Goal: Check status: Check status

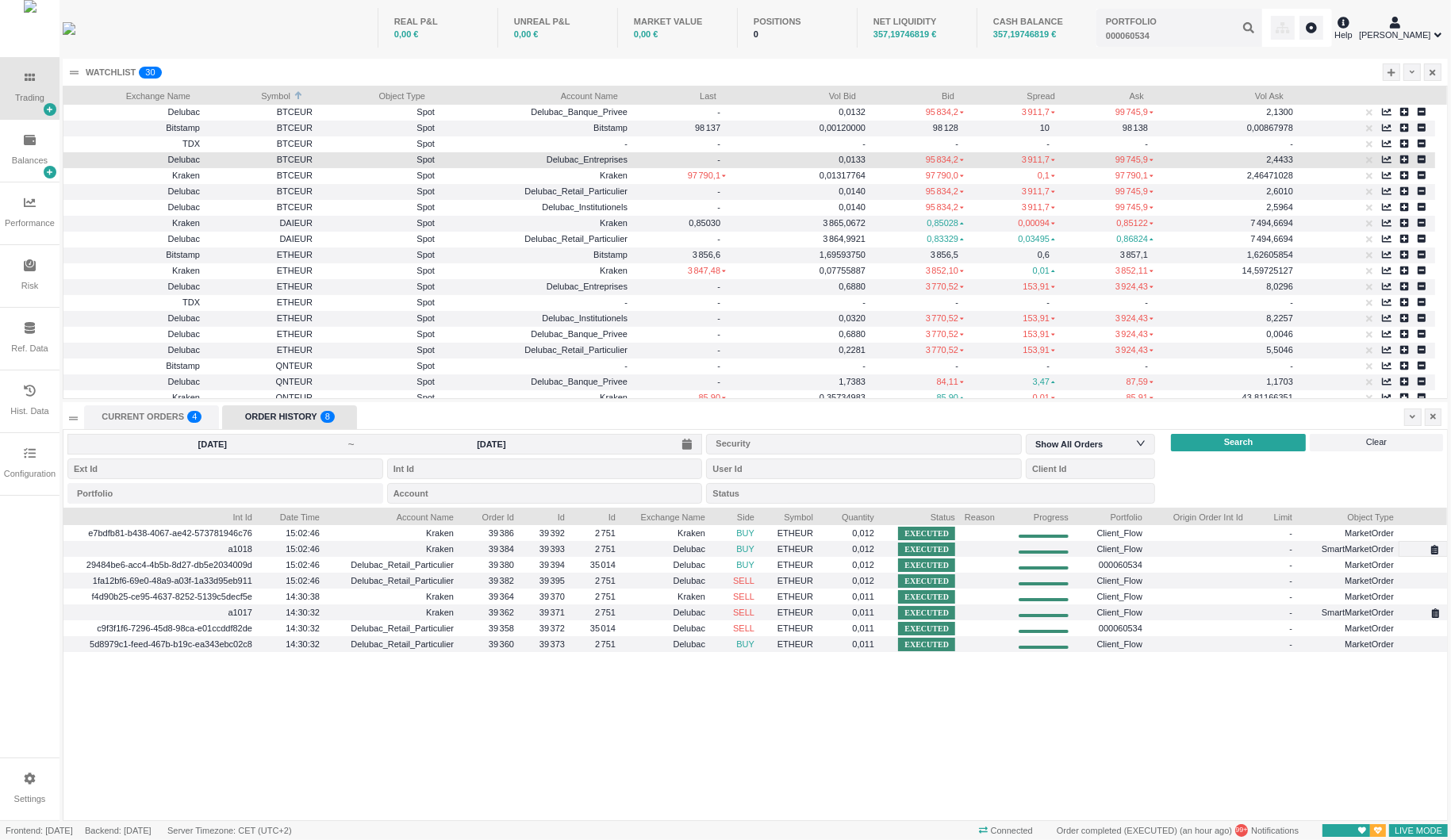
scroll to position [313, 1383]
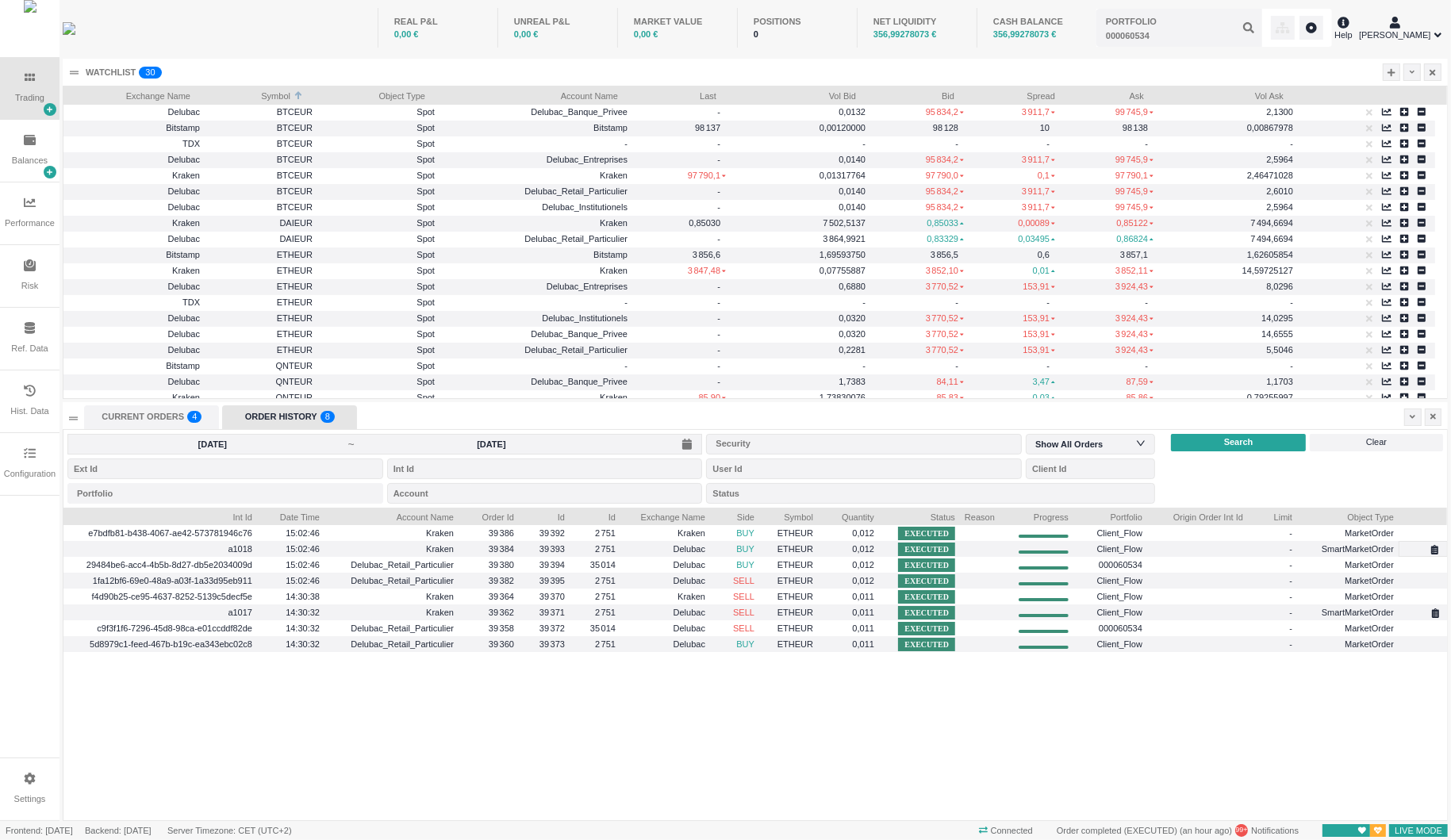
click at [489, 441] on input "[DATE]" at bounding box center [491, 444] width 271 height 13
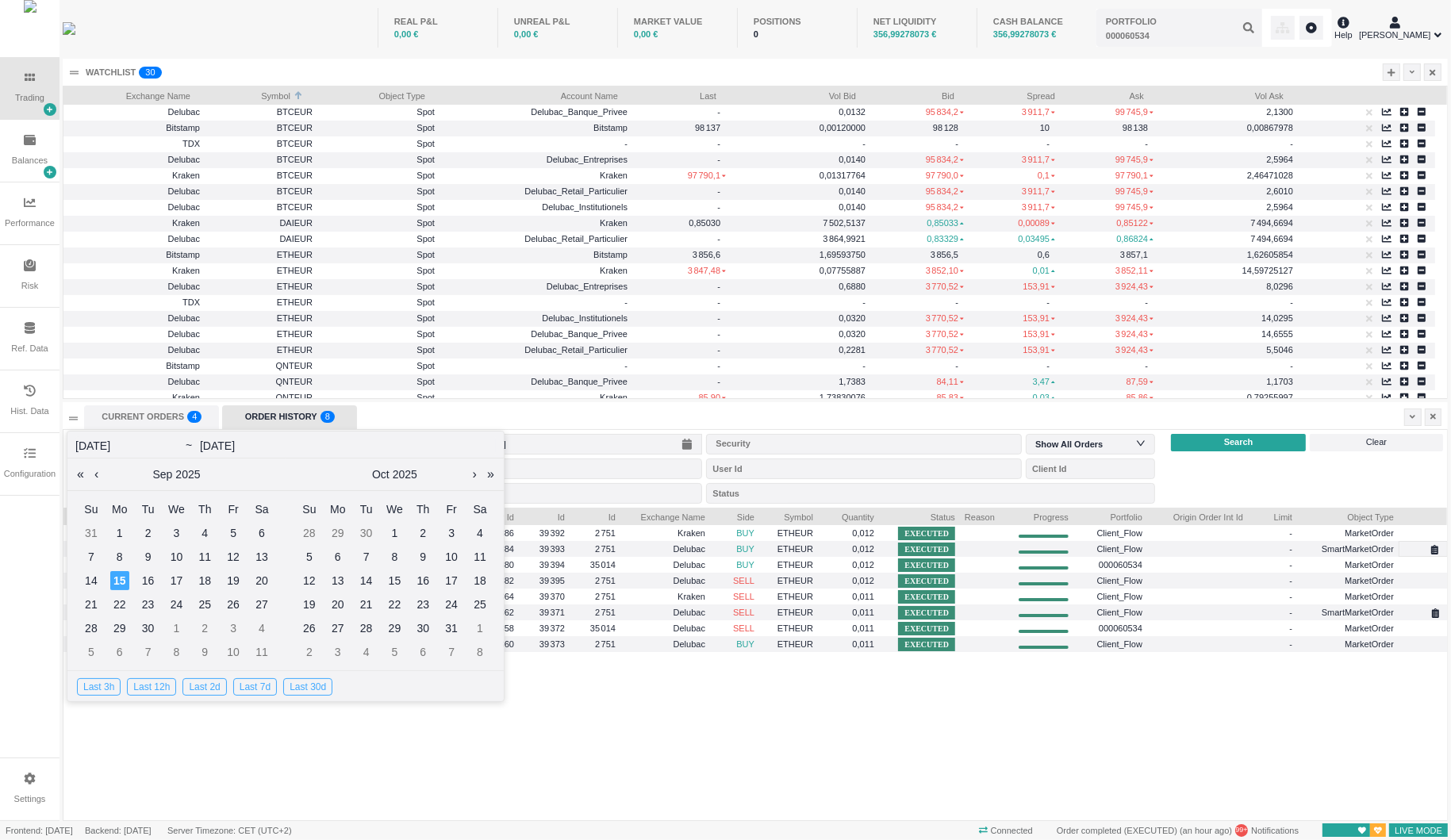
click at [105, 692] on div "Last 3h" at bounding box center [99, 686] width 44 height 18
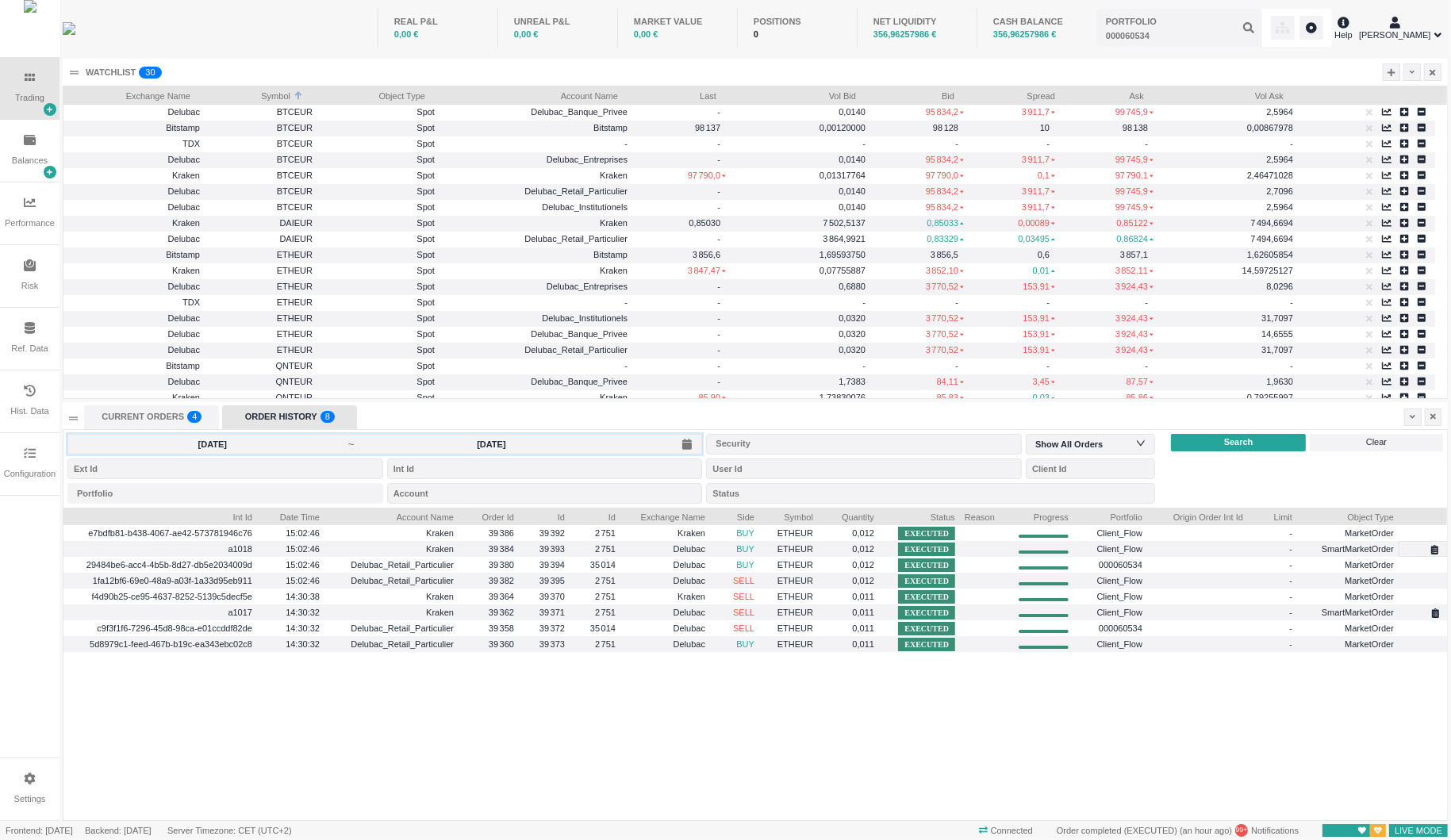
click at [354, 446] on span "~" at bounding box center [352, 444] width 8 height 13
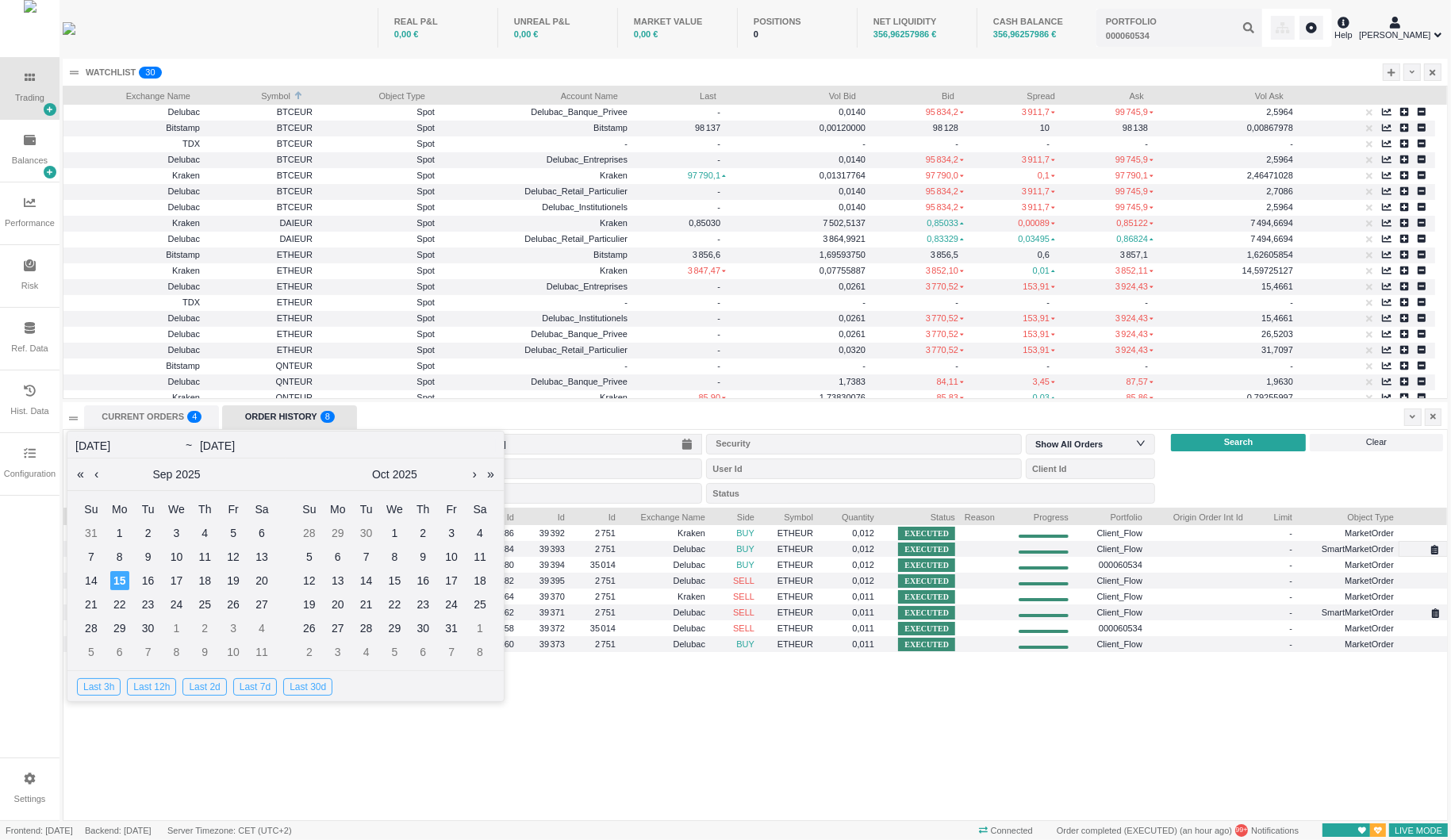
click at [90, 686] on div "Last 3h" at bounding box center [99, 686] width 44 height 18
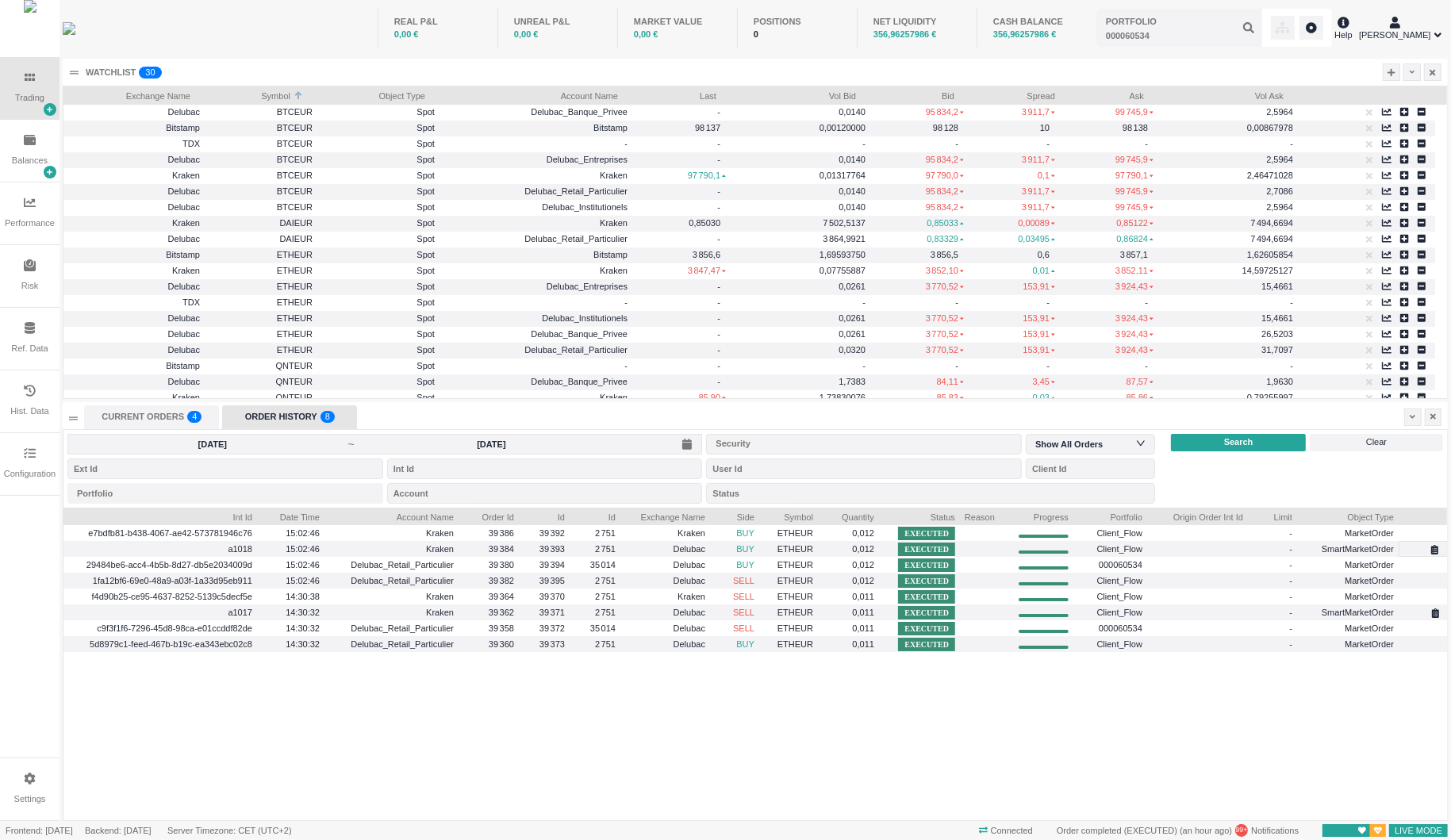
click at [1212, 445] on div "Search" at bounding box center [1239, 443] width 135 height 18
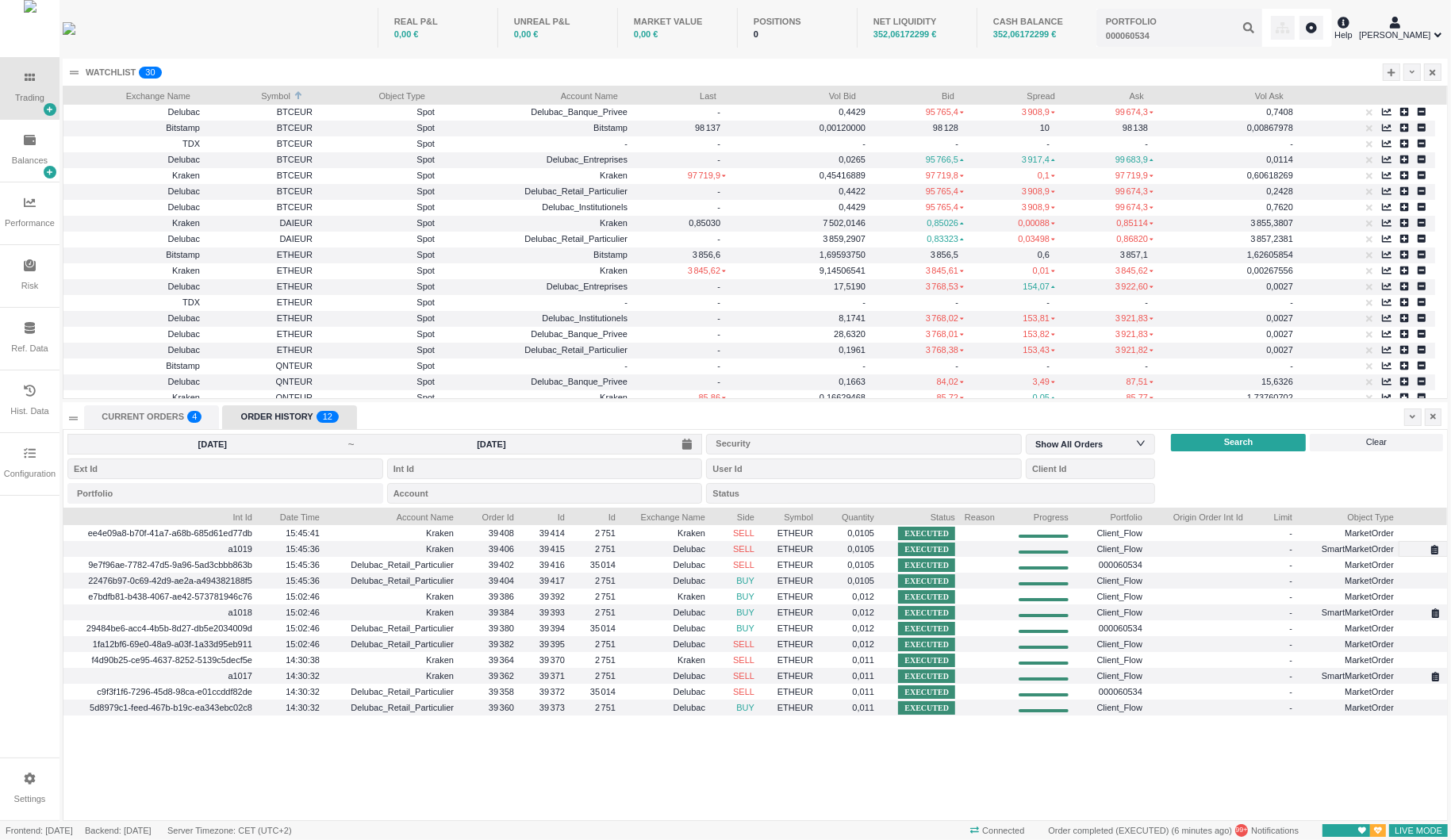
click at [301, 420] on div "ORDER HISTORY 0 1 2 3 4 5 6 7 8 9 0 1 2 3 4 5 6 7 8 9 0 1 2 3 4 5 6 7 8 9 0 1 2…" at bounding box center [290, 417] width 135 height 23
click at [1231, 443] on span "Search" at bounding box center [1239, 442] width 29 height 14
click at [372, 438] on input "[DATE]" at bounding box center [491, 444] width 271 height 13
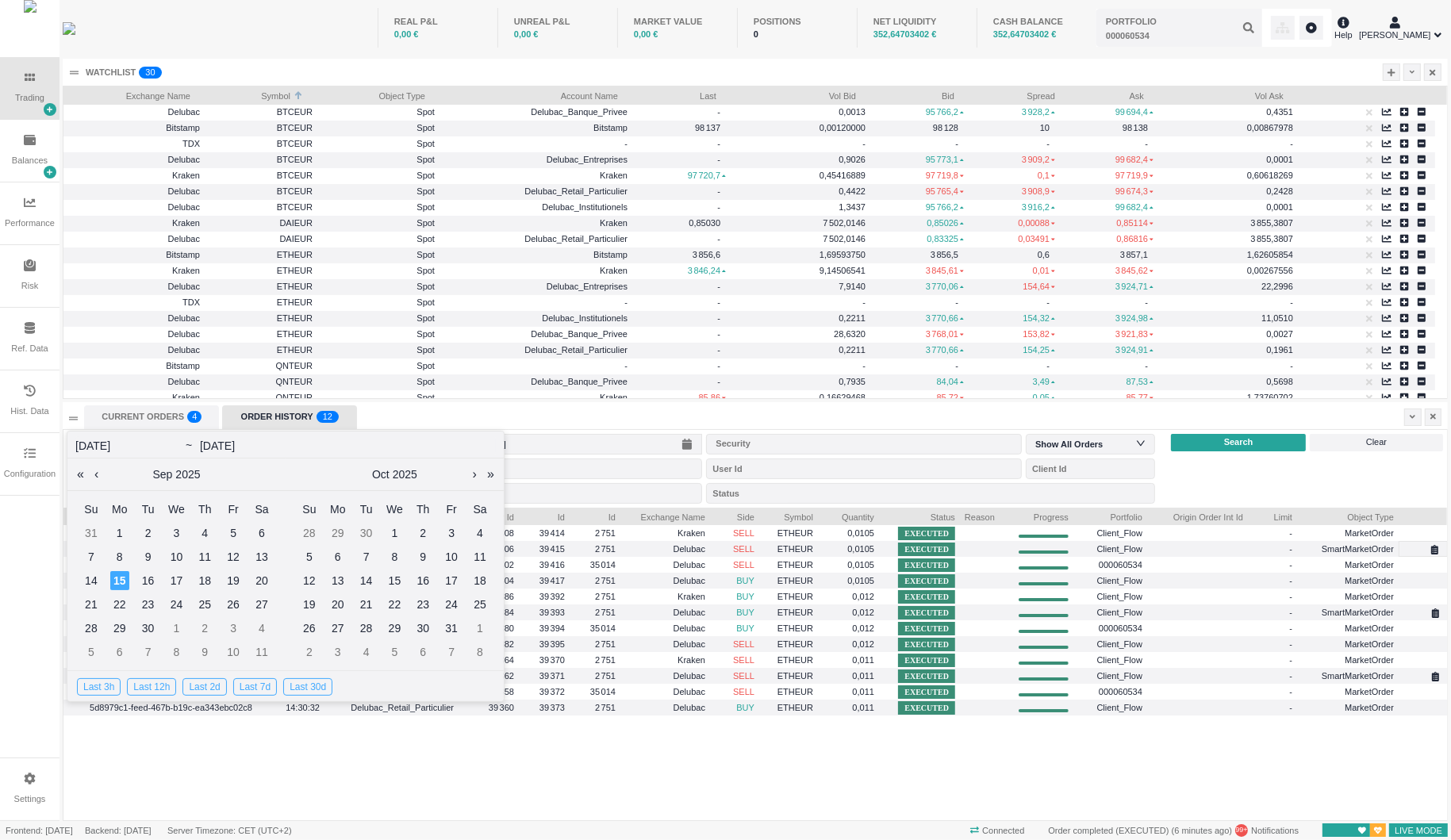
click at [90, 685] on div "Last 3h" at bounding box center [99, 686] width 44 height 18
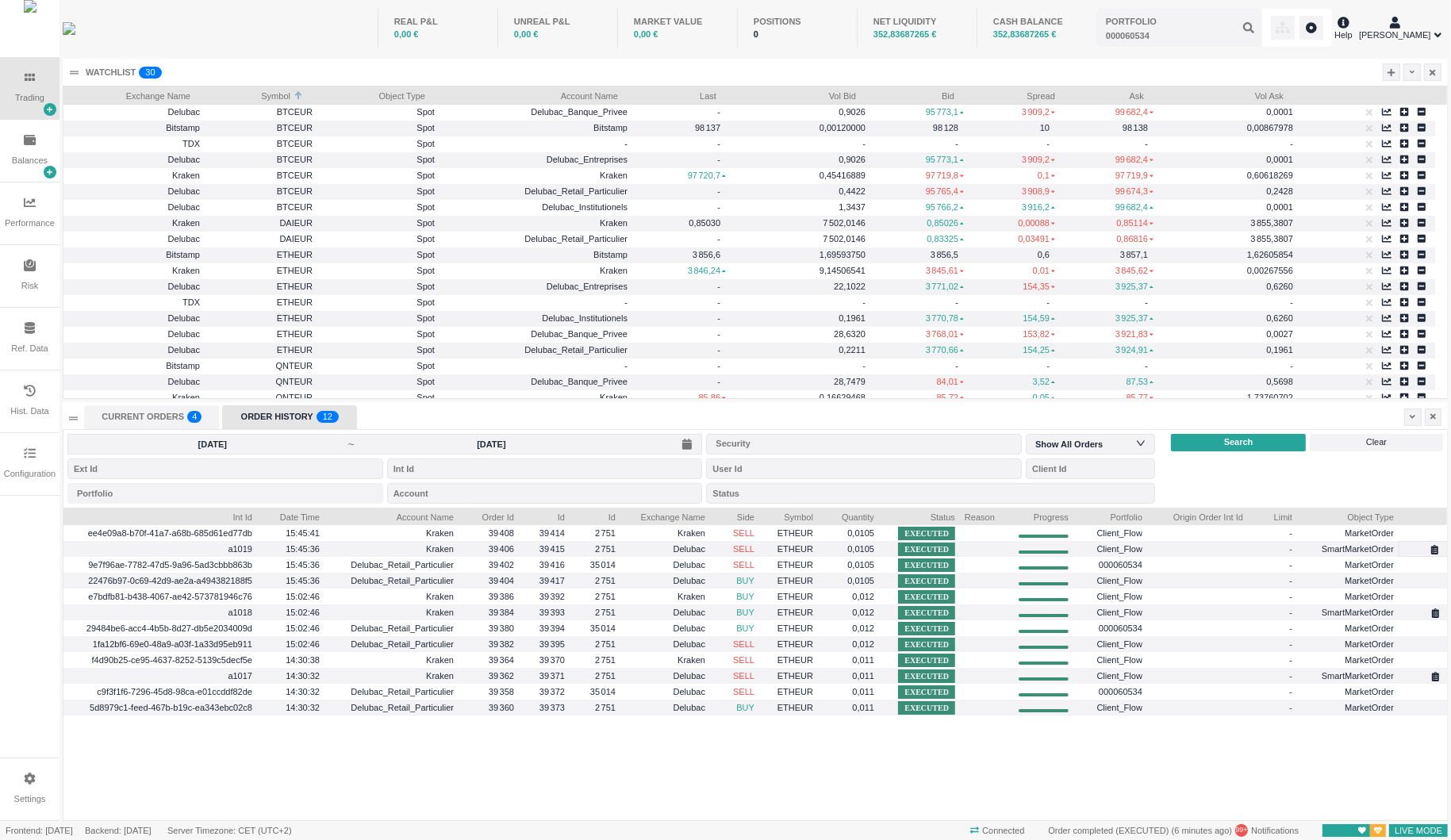
click at [1223, 442] on div "Search" at bounding box center [1239, 443] width 135 height 18
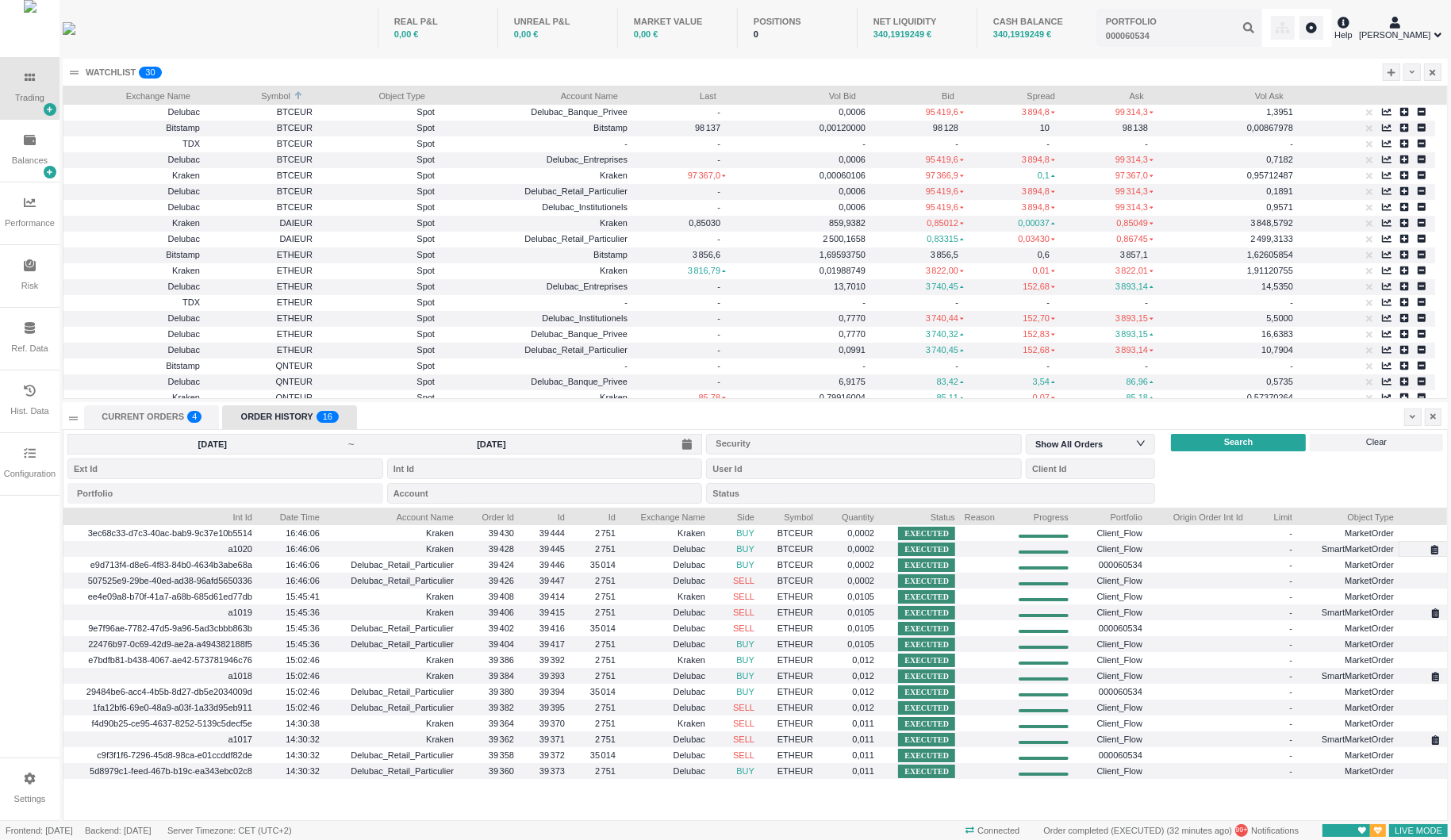
click at [536, 443] on input "[DATE]" at bounding box center [491, 444] width 271 height 13
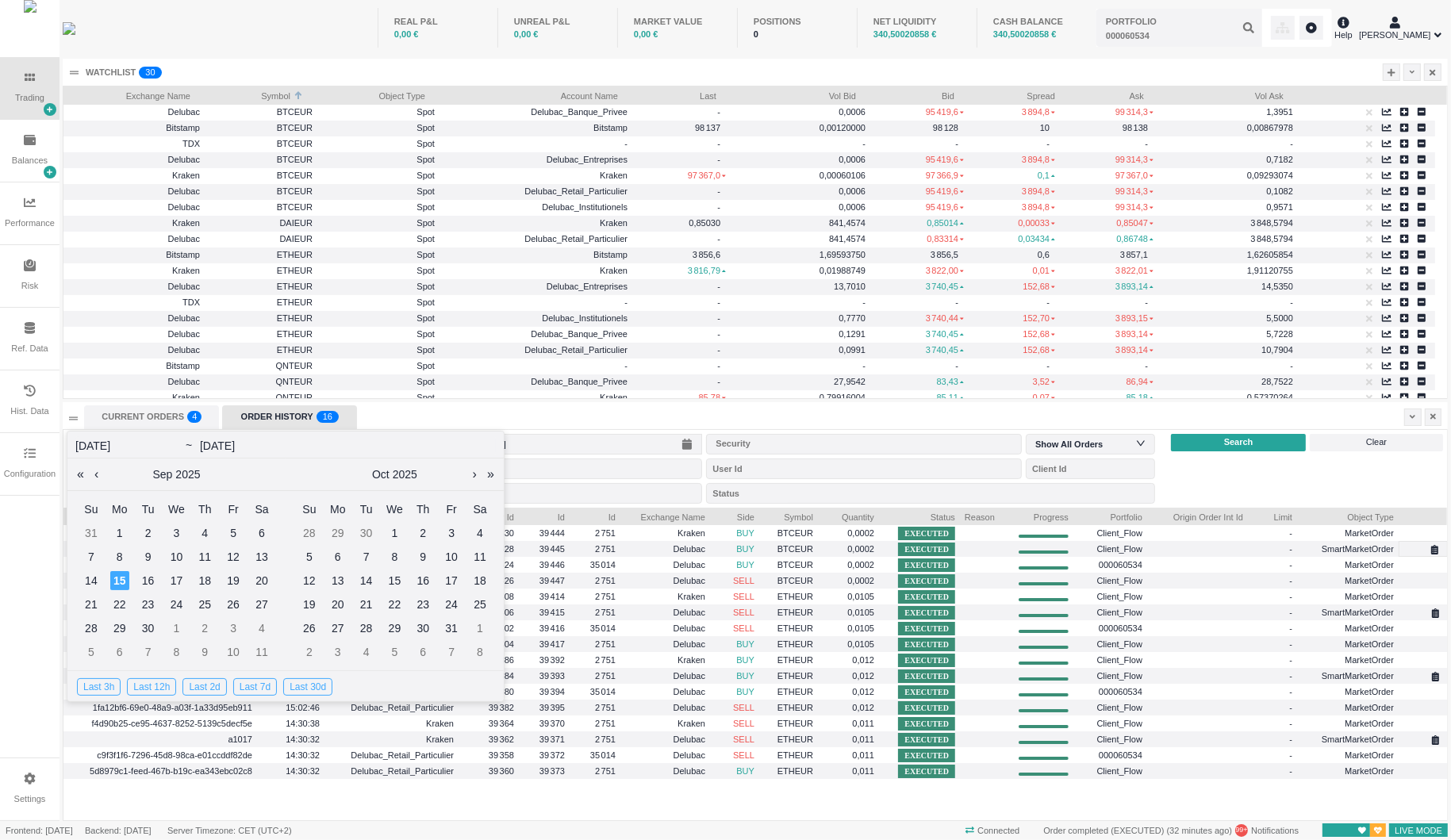
click at [102, 686] on div "Last 3h" at bounding box center [99, 686] width 44 height 18
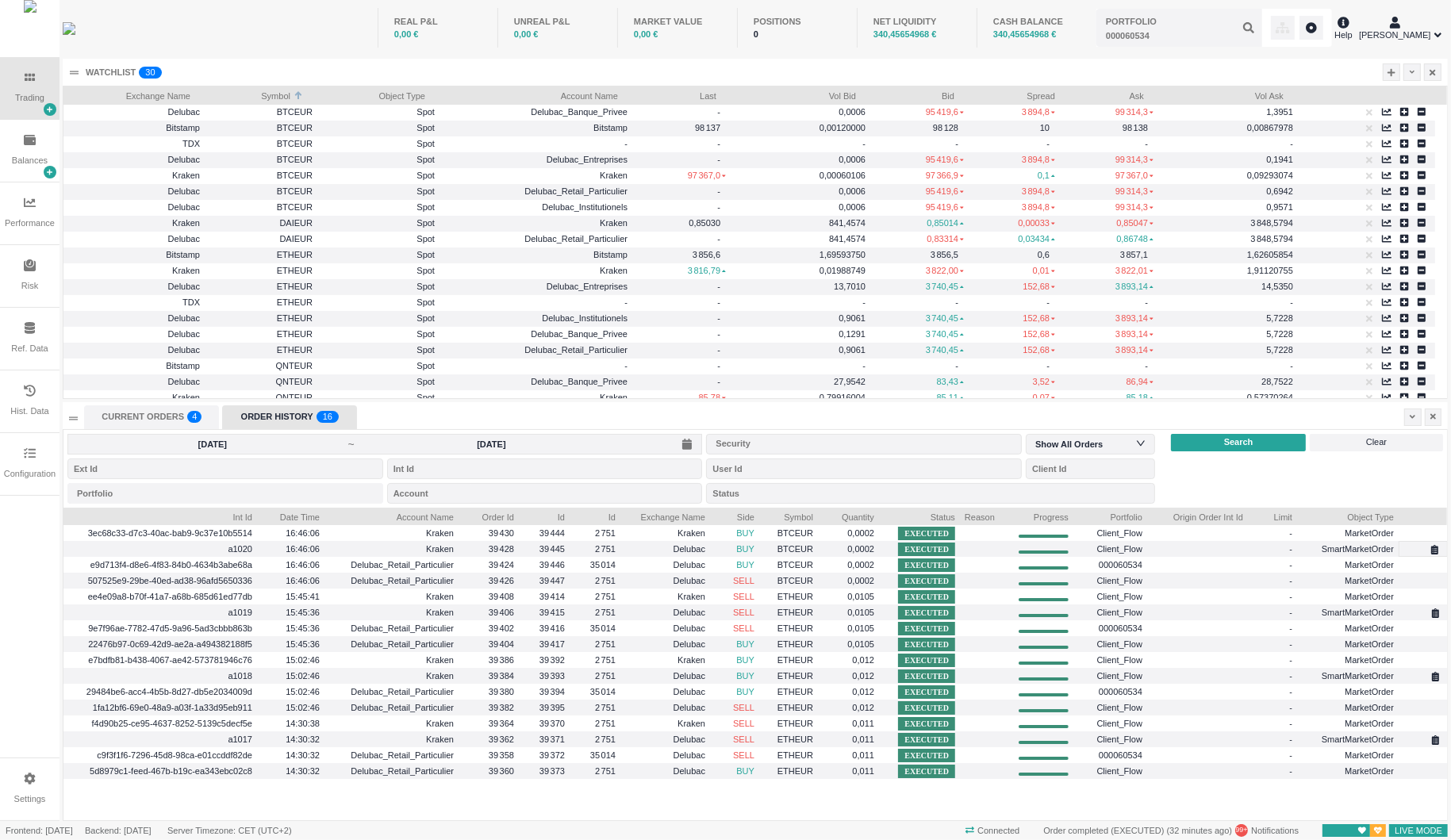
click at [1224, 440] on div "Search" at bounding box center [1239, 443] width 135 height 18
click at [536, 438] on input "[DATE]" at bounding box center [491, 444] width 271 height 13
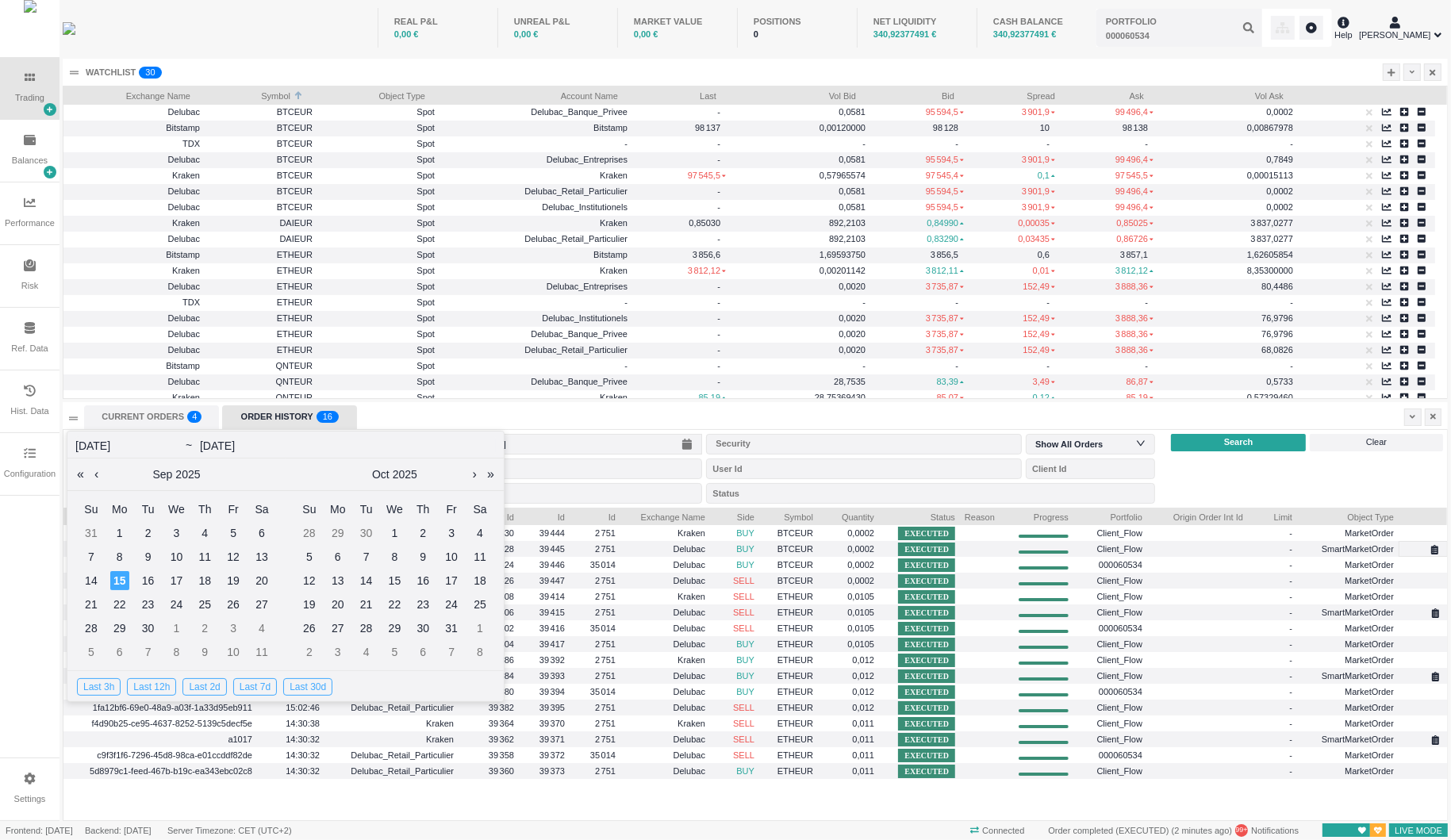
click at [106, 685] on div "Last 3h" at bounding box center [99, 686] width 44 height 18
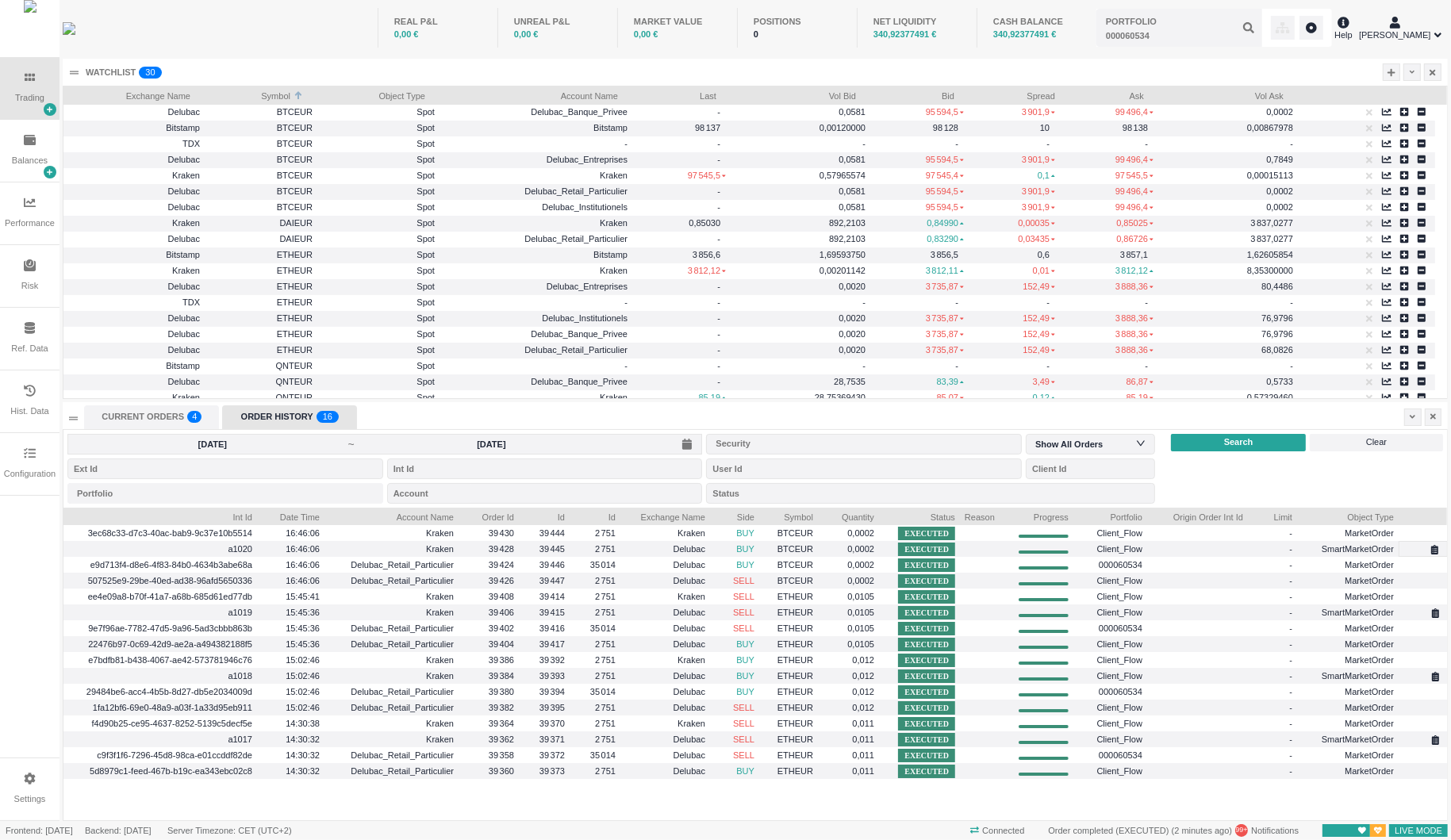
click at [1242, 438] on span "Search" at bounding box center [1239, 442] width 29 height 14
click at [1207, 434] on div "Search" at bounding box center [1239, 443] width 135 height 18
click at [254, 485] on div "Portfolio" at bounding box center [222, 493] width 290 height 16
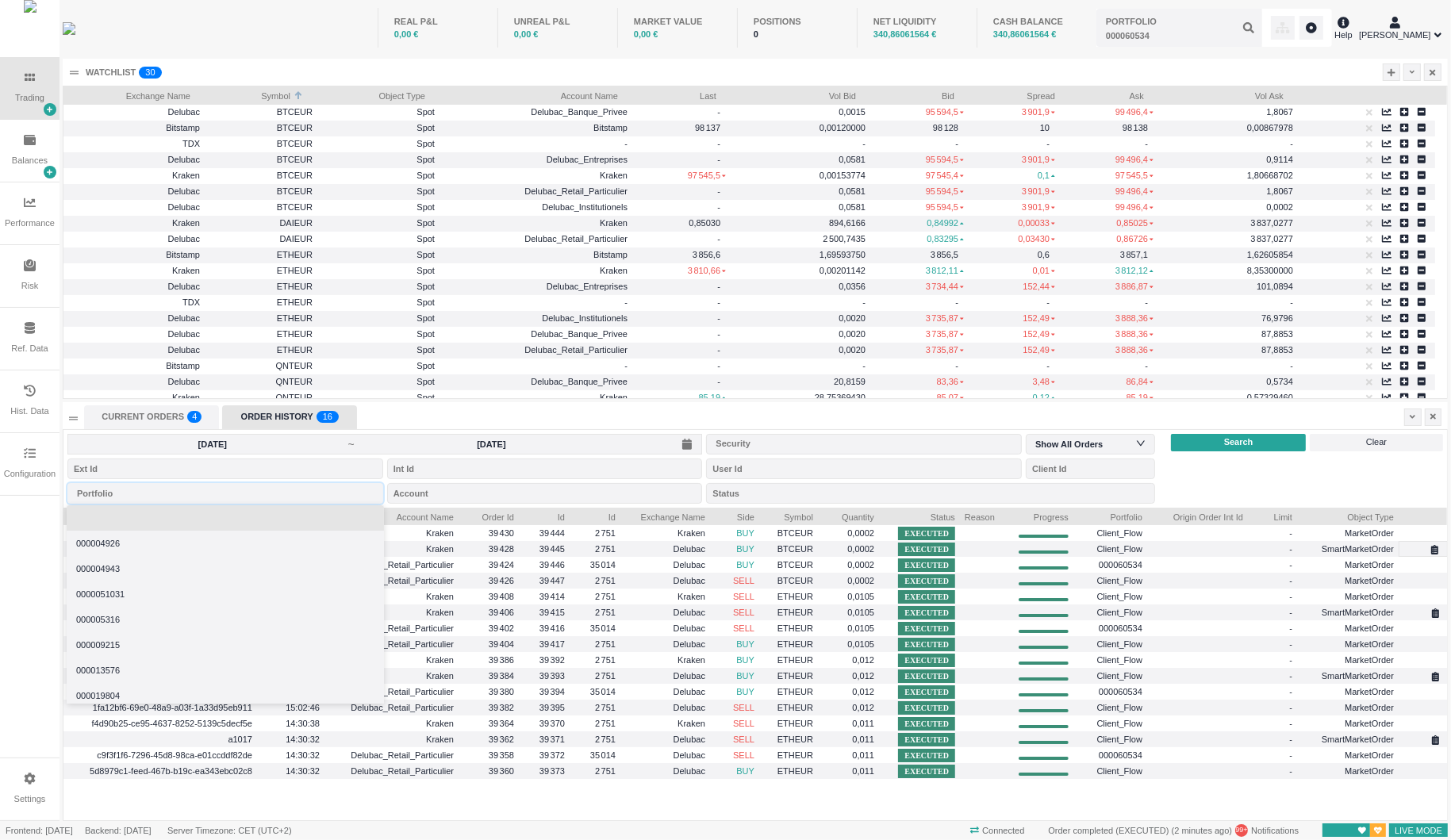
click at [231, 511] on li at bounding box center [225, 518] width 317 height 25
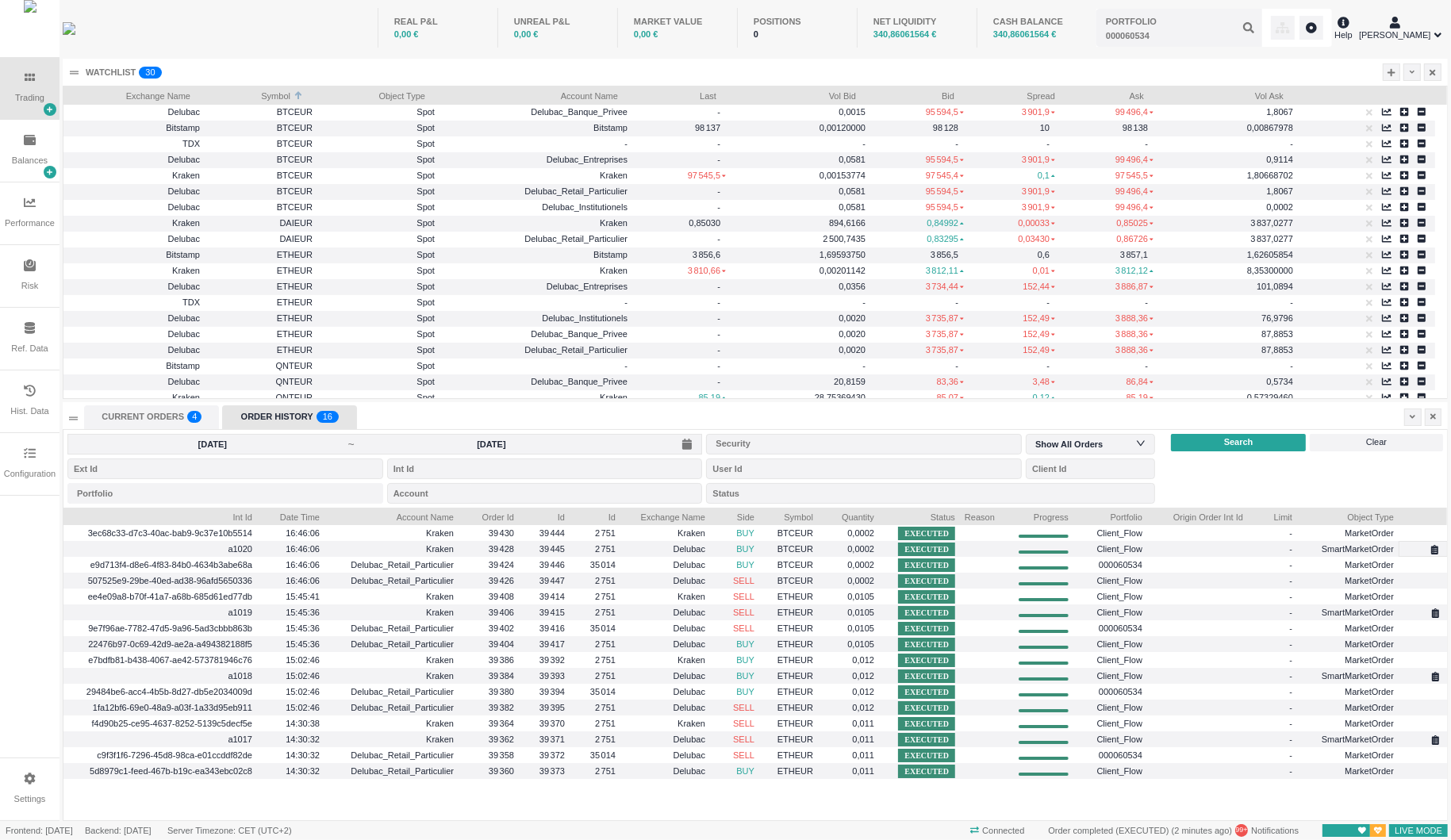
click at [539, 440] on input "[DATE]" at bounding box center [491, 444] width 271 height 13
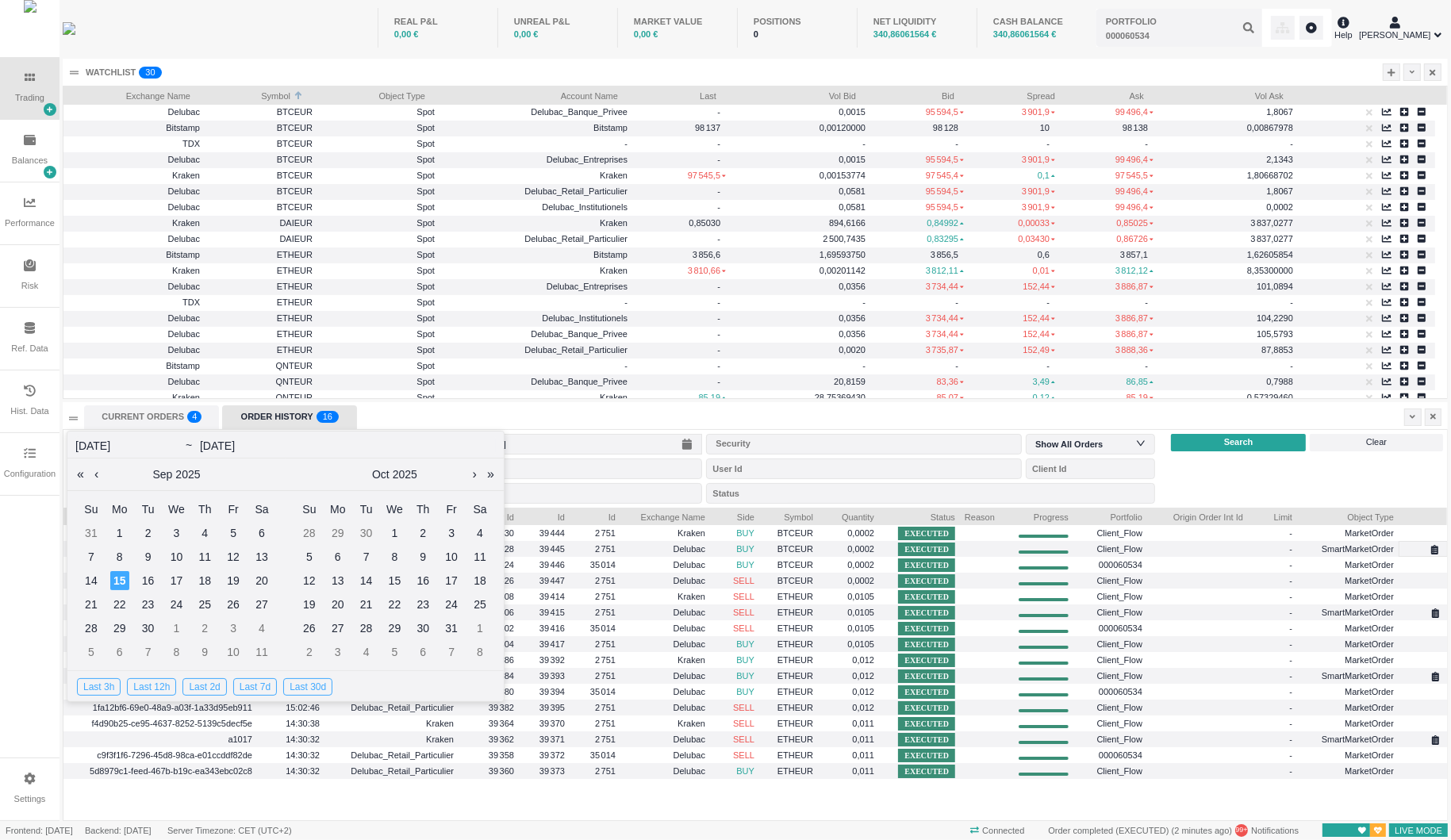
click at [96, 680] on div "Last 3h" at bounding box center [99, 686] width 44 height 18
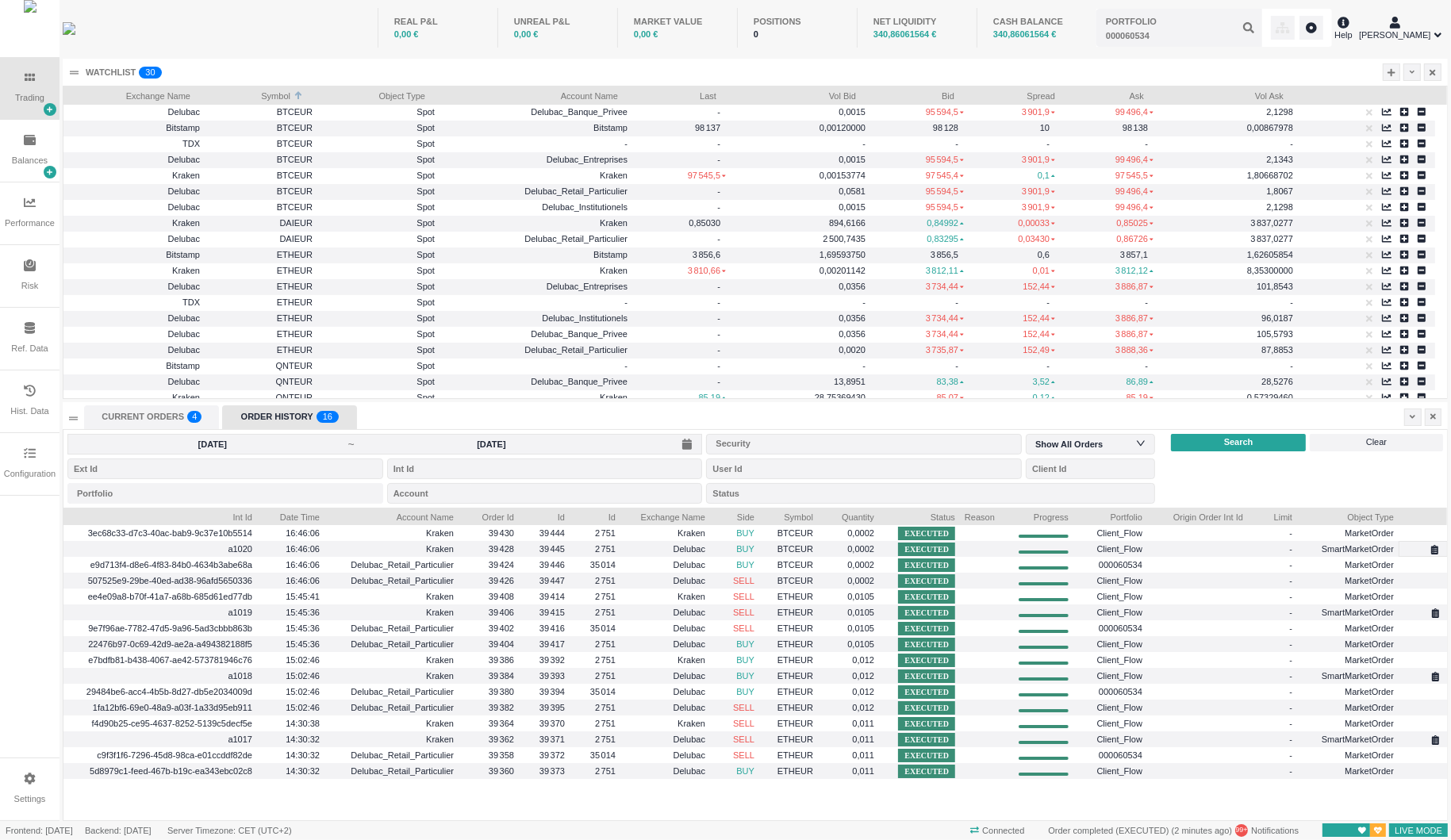
click at [443, 449] on input "[DATE]" at bounding box center [491, 444] width 271 height 13
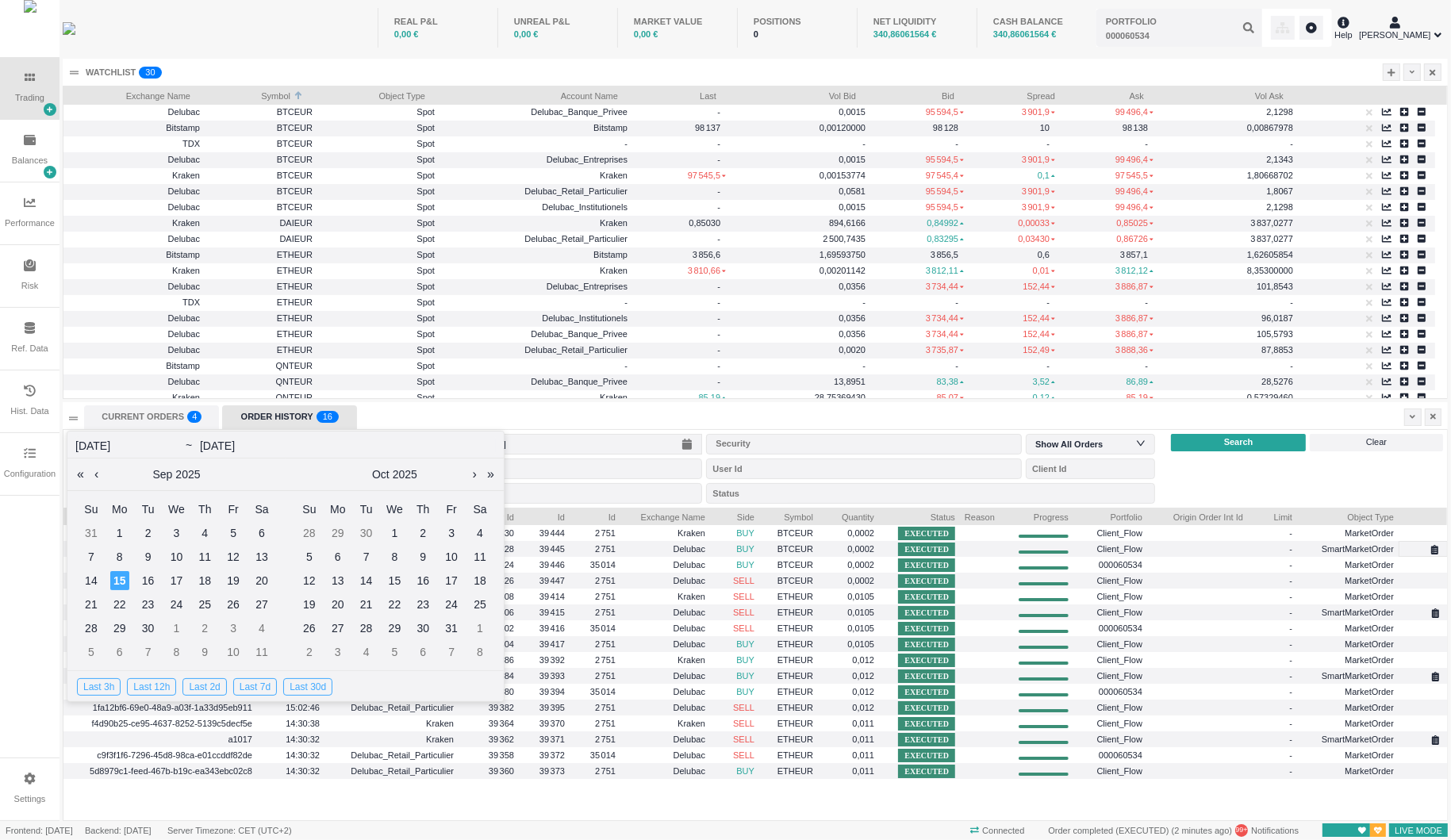
click at [103, 684] on div "Last 3h" at bounding box center [99, 686] width 44 height 18
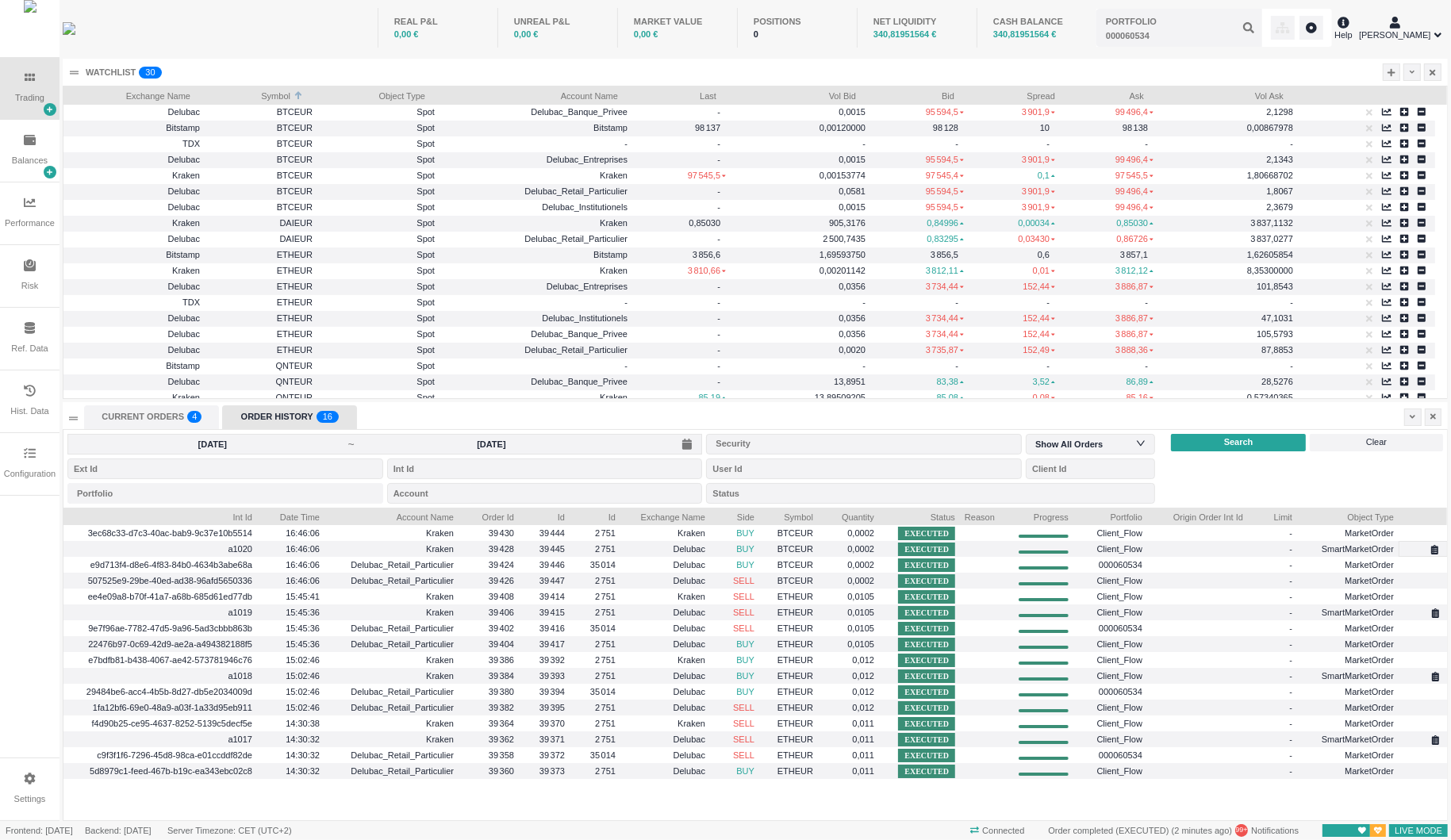
click at [1233, 444] on span "Search" at bounding box center [1239, 442] width 29 height 14
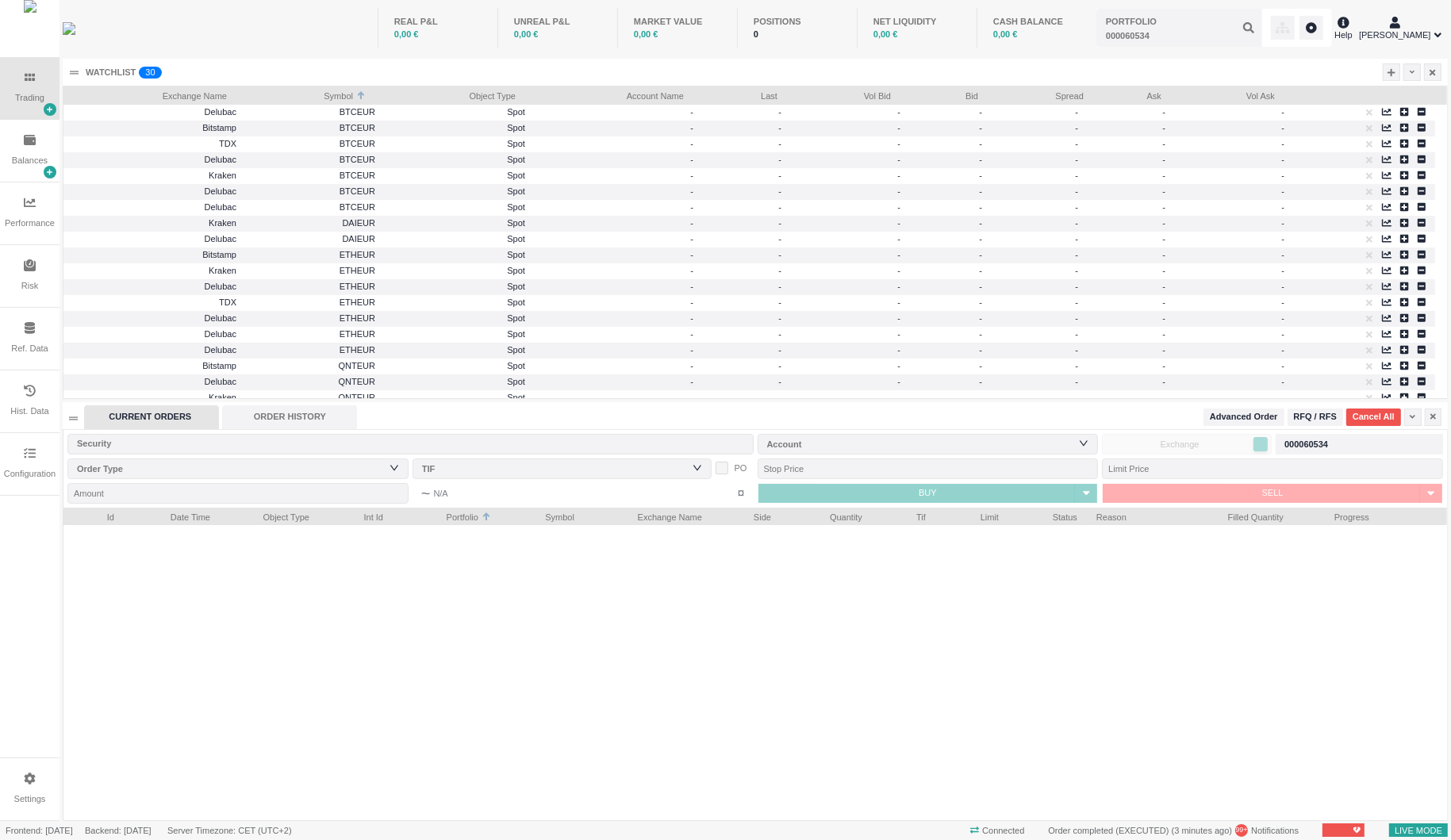
scroll to position [313, 1383]
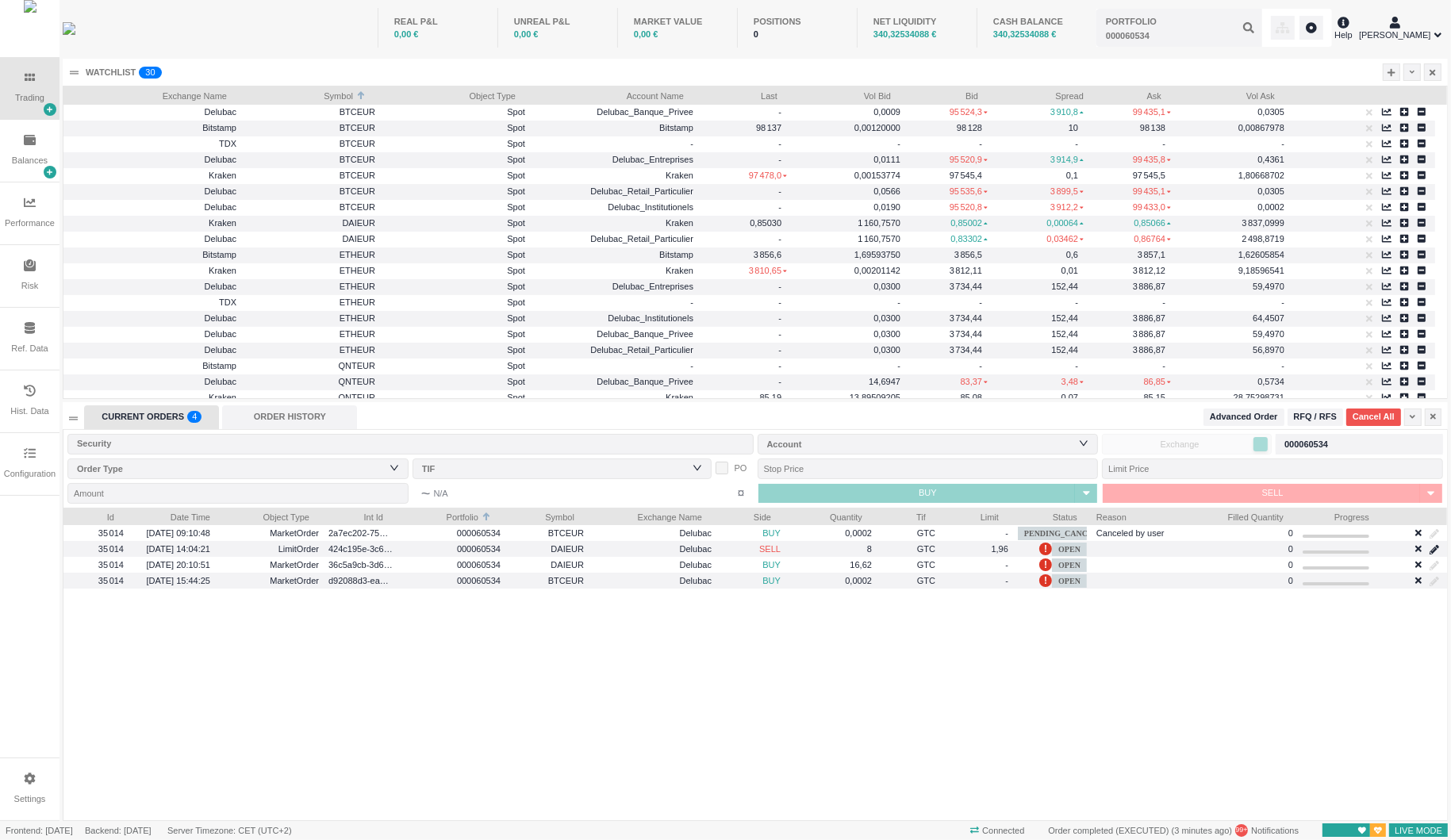
click at [292, 417] on div "ORDER HISTORY" at bounding box center [290, 417] width 135 height 23
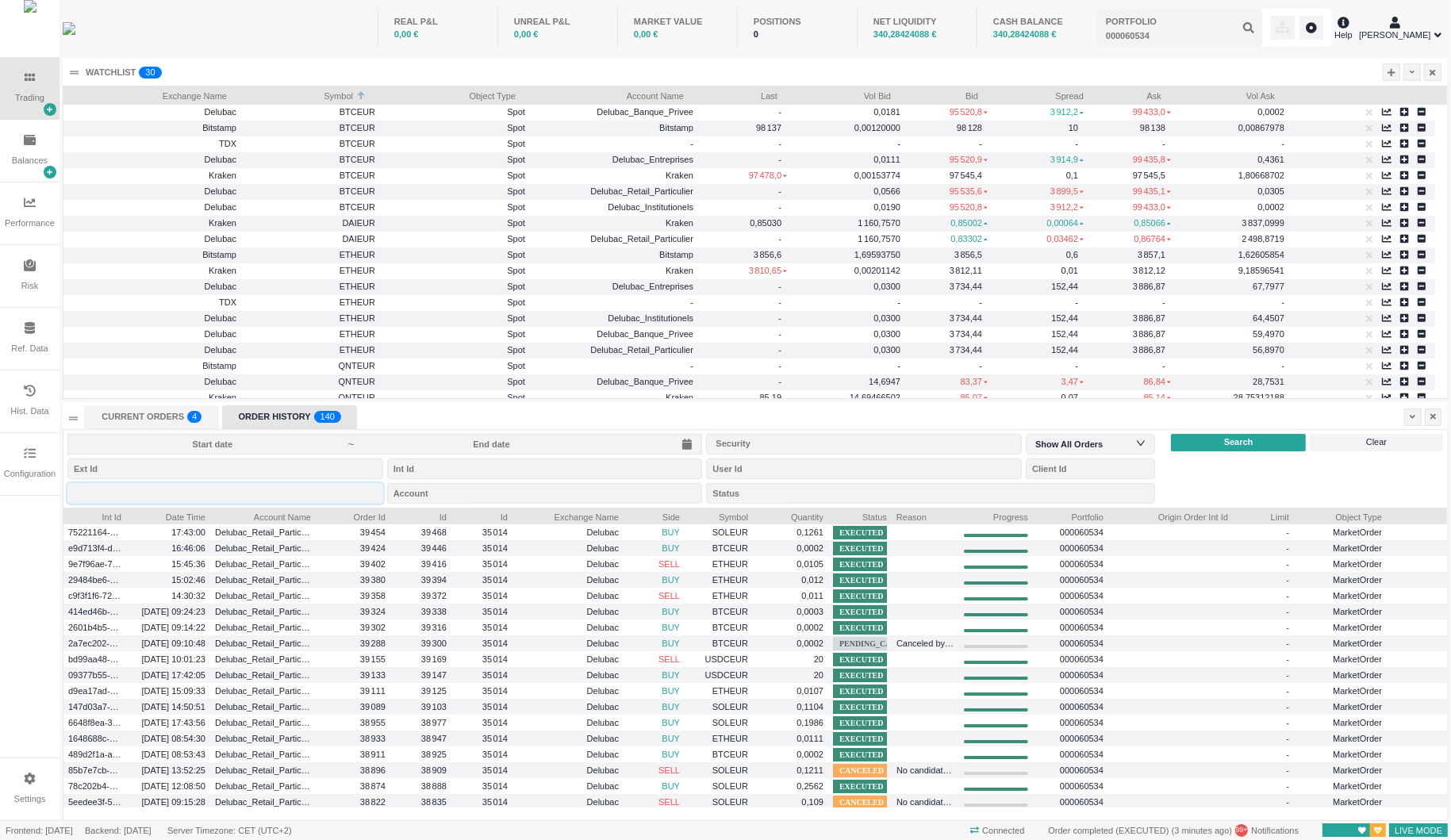
click at [170, 493] on div "Portfolio 000060534" at bounding box center [225, 493] width 316 height 21
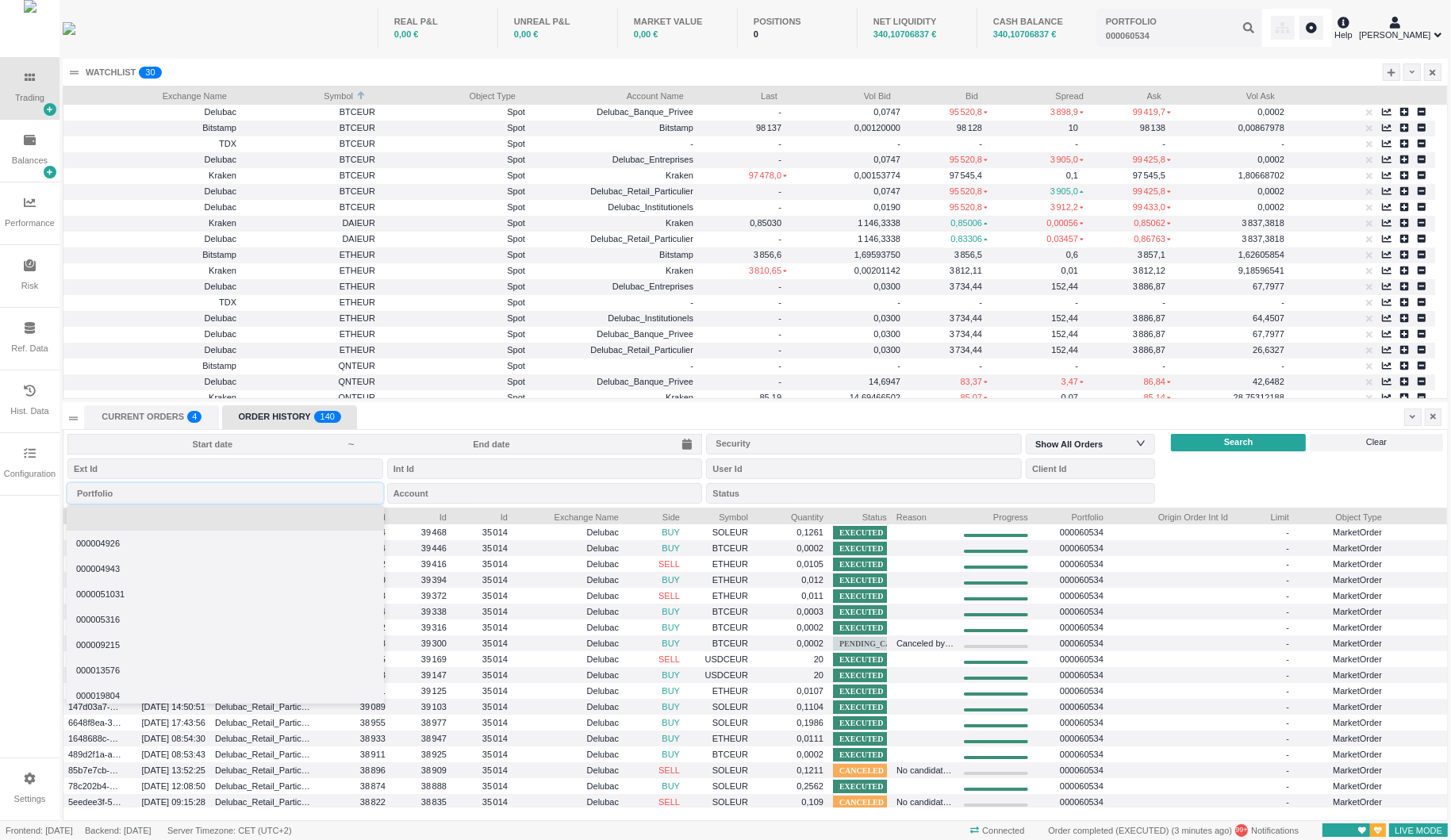
drag, startPoint x: 122, startPoint y: 535, endPoint x: 142, endPoint y: 522, distance: 23.9
click at [142, 522] on ul "000004926 000004943 0000051031 000005316 000009215 000013576 000019804 00002866…" at bounding box center [225, 604] width 317 height 199
click at [142, 522] on li at bounding box center [225, 518] width 317 height 25
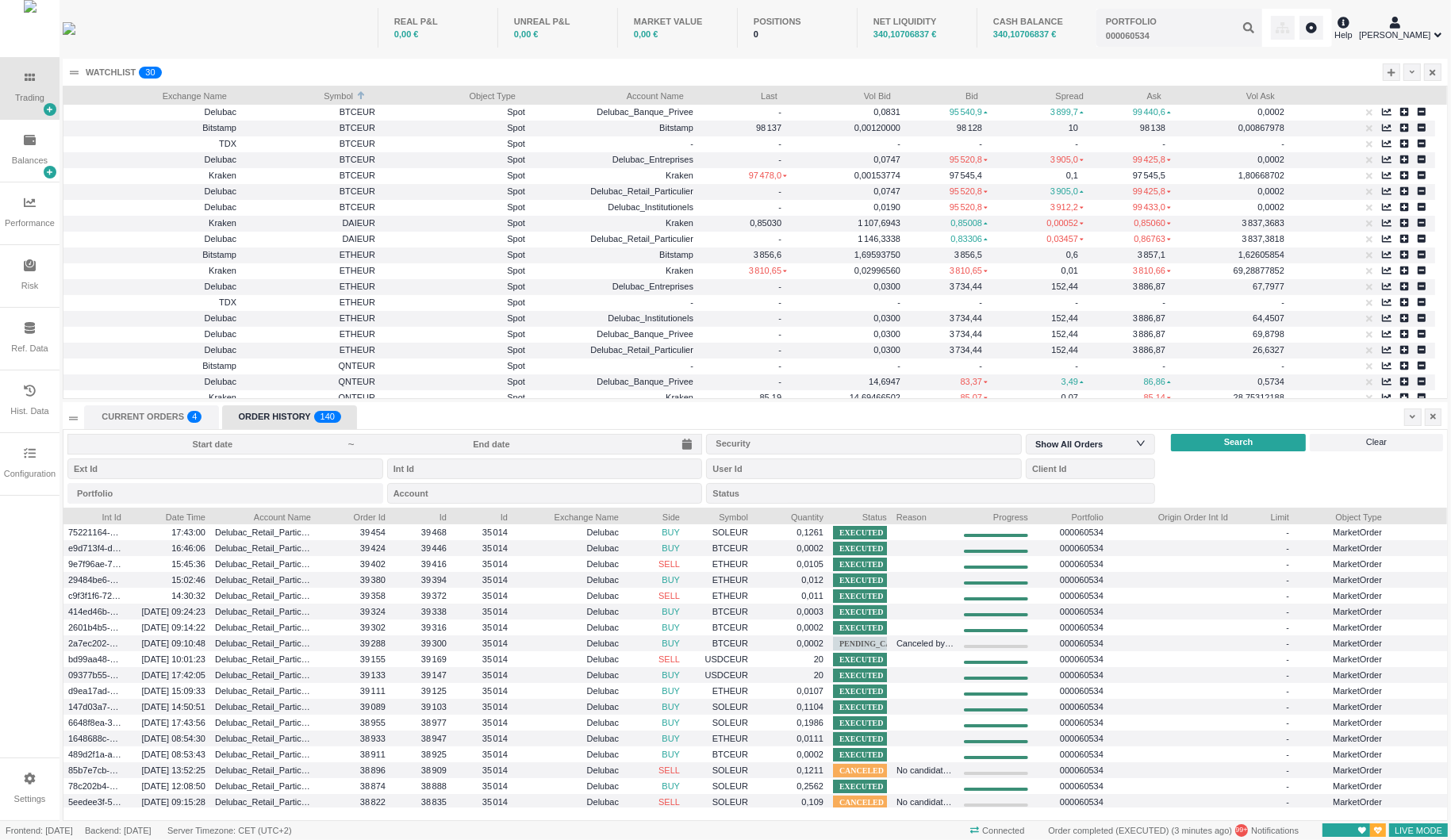
click at [571, 447] on input at bounding box center [491, 444] width 271 height 13
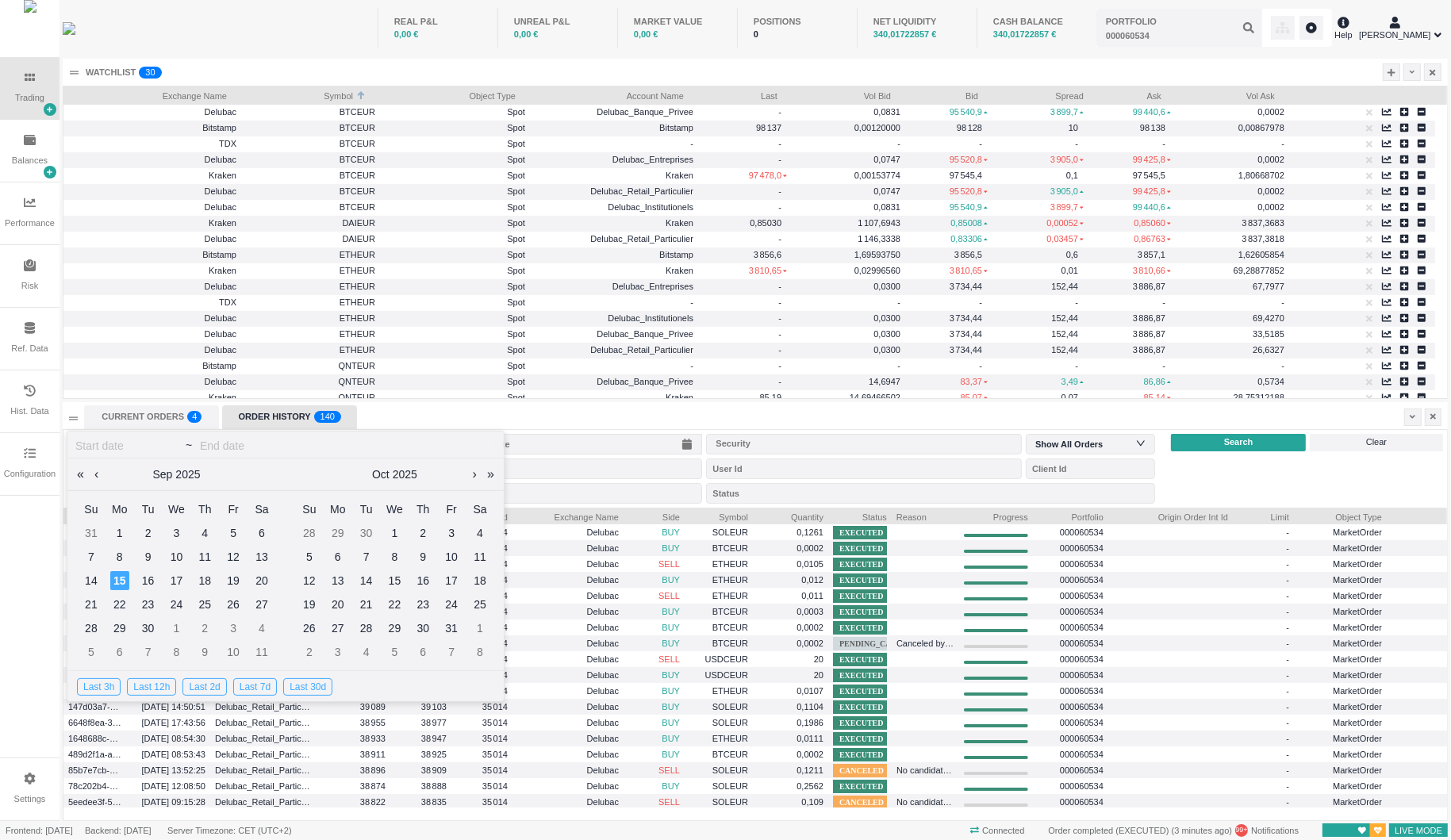
click at [94, 690] on div "Last 3h" at bounding box center [99, 686] width 44 height 18
type input "[DATE]"
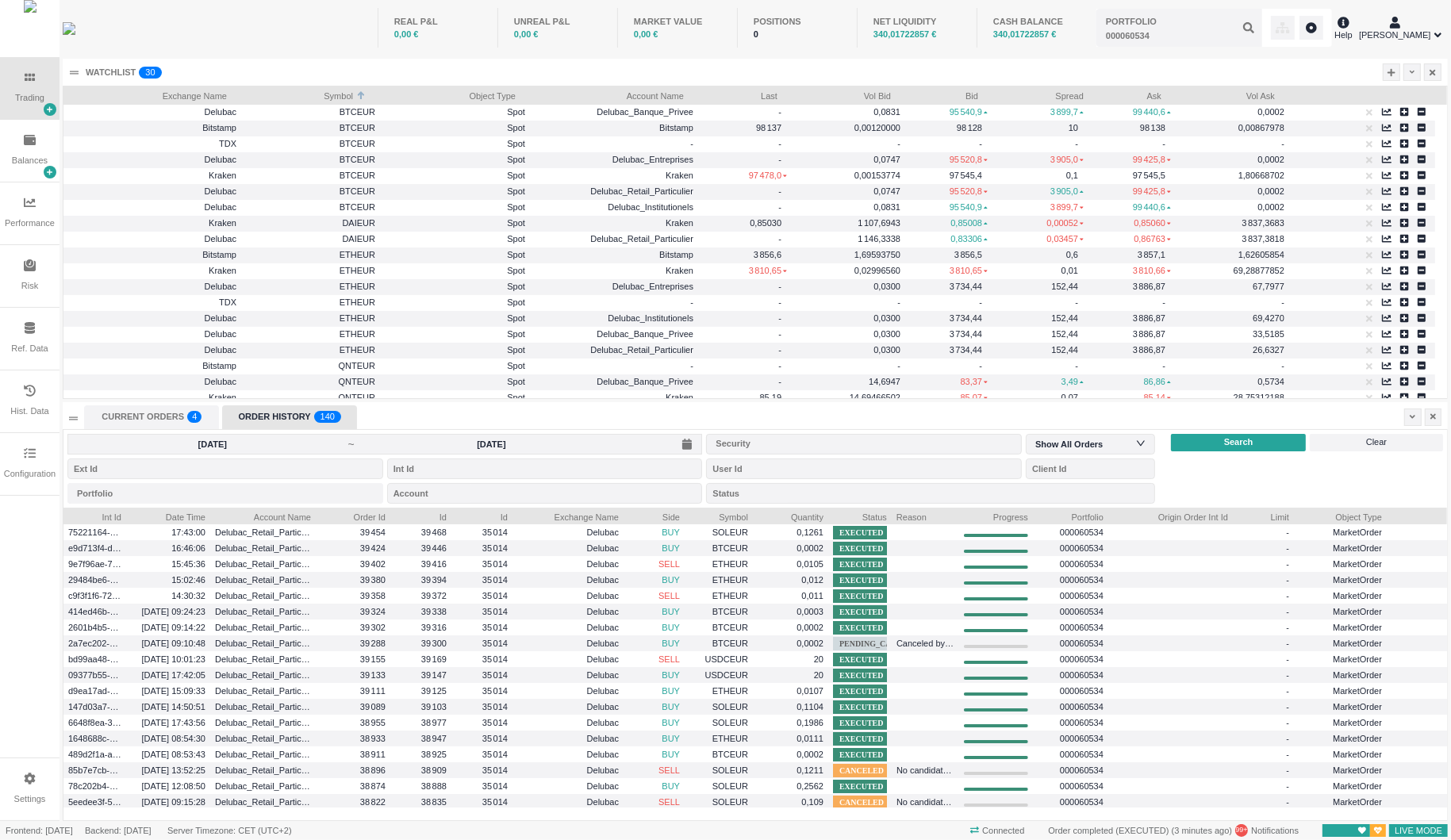
click at [1247, 446] on span "Search" at bounding box center [1239, 442] width 29 height 14
